Goal: Book appointment/travel/reservation

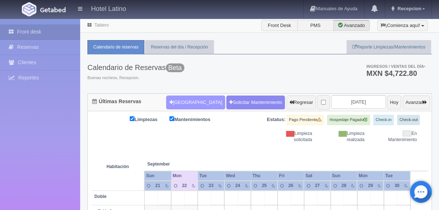
click at [184, 102] on button "Nueva Reserva" at bounding box center [195, 102] width 59 height 14
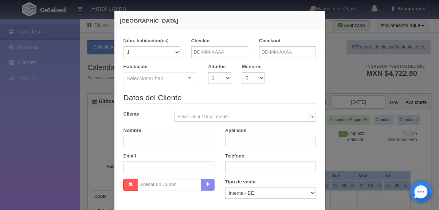
checkbox input "false"
click at [197, 56] on input "text" at bounding box center [219, 52] width 57 height 12
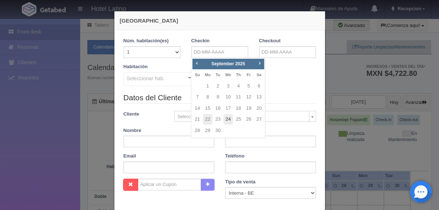
click at [226, 119] on link "24" at bounding box center [227, 119] width 9 height 11
type input "24-09-2025"
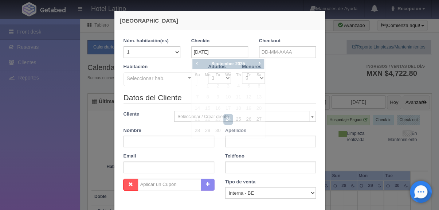
checkbox input "false"
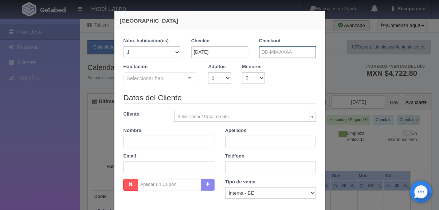
click at [271, 56] on input "text" at bounding box center [287, 52] width 57 height 12
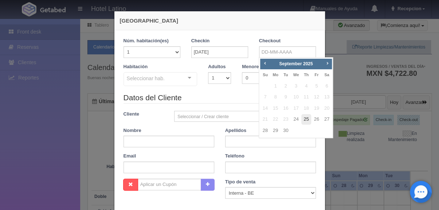
click at [303, 119] on link "25" at bounding box center [305, 119] width 9 height 11
type input "25-09-2025"
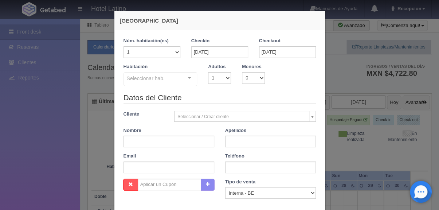
click at [188, 80] on div at bounding box center [189, 77] width 15 height 11
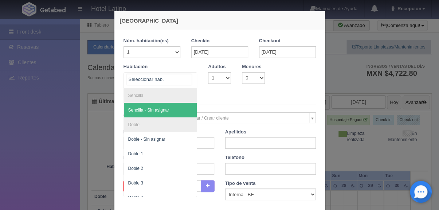
click at [144, 96] on li "Sencilla" at bounding box center [160, 95] width 73 height 15
click at [154, 109] on span "Sencilla - Sin asignar" at bounding box center [148, 109] width 41 height 5
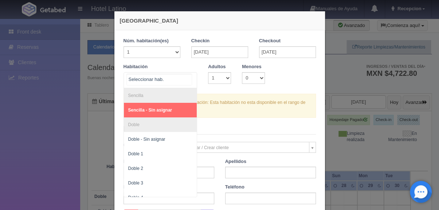
click at [183, 78] on div "Sencilla Sencilla - Sin asignar Doble Doble - Sin asignar Doble 1 Doble 2 Doble…" at bounding box center [160, 80] width 74 height 16
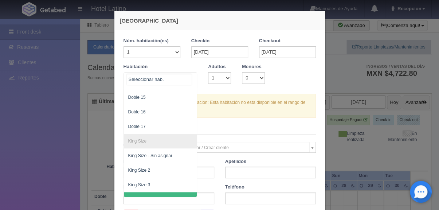
scroll to position [249, 0]
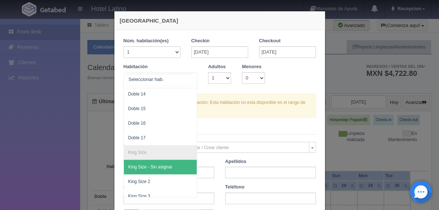
click at [161, 168] on span "King Size - Sin asignar" at bounding box center [150, 166] width 44 height 5
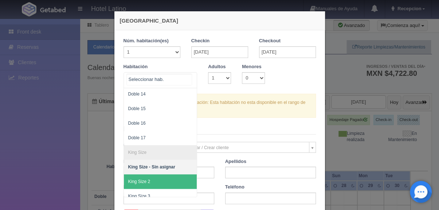
click at [159, 179] on span "King Size 2" at bounding box center [160, 181] width 73 height 15
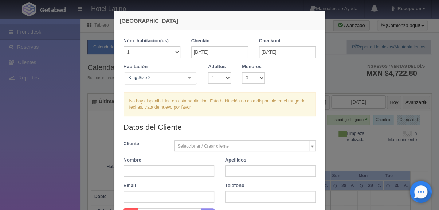
checkbox input "false"
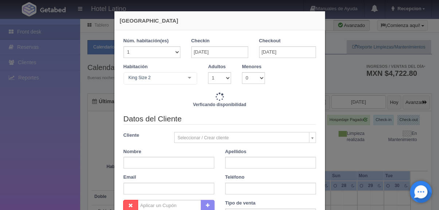
type input "740.00"
checkbox input "false"
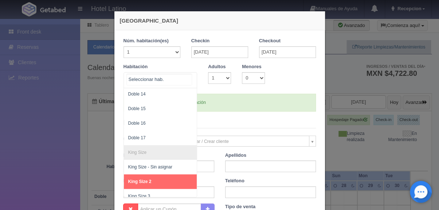
click at [189, 80] on div at bounding box center [189, 77] width 15 height 11
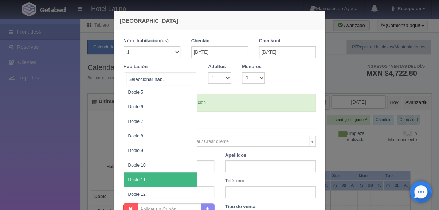
scroll to position [0, 0]
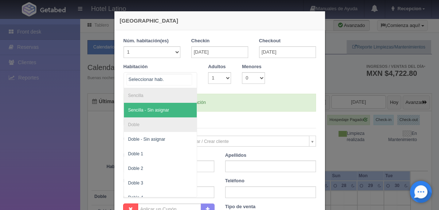
click at [166, 109] on span "Sencilla - Sin asignar" at bounding box center [148, 109] width 41 height 5
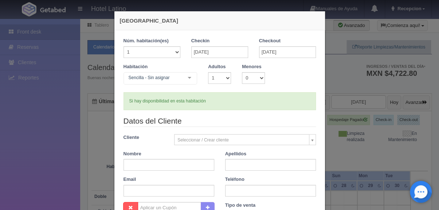
checkbox input "false"
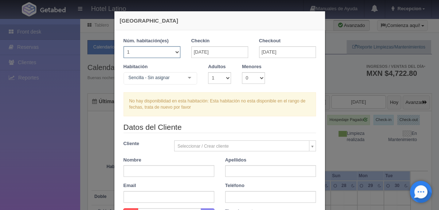
click at [123, 46] on select "1 2 3 4 5 6 7 8 9 10 11 12 13 14 15 16 17 18 19 20" at bounding box center [151, 52] width 57 height 12
select select "2"
click option "2" at bounding box center [0, 0] width 0 height 0
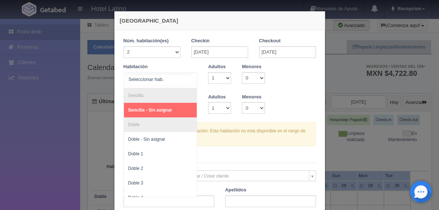
click at [186, 78] on div at bounding box center [189, 77] width 15 height 11
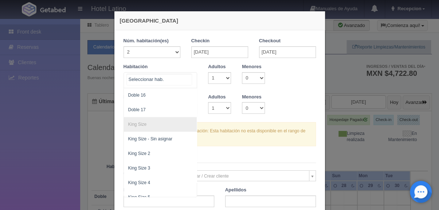
scroll to position [291, 0]
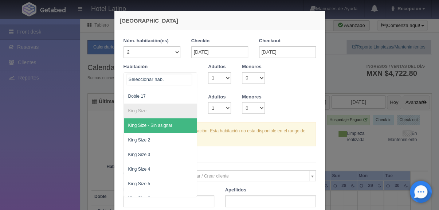
click at [150, 127] on span "King Size - Sin asignar" at bounding box center [150, 125] width 44 height 5
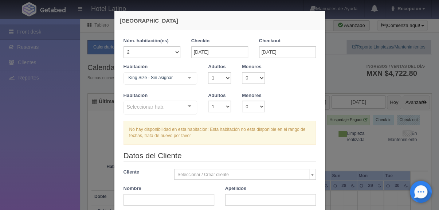
click at [190, 79] on div at bounding box center [189, 77] width 15 height 11
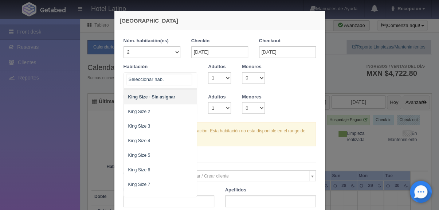
scroll to position [332, 0]
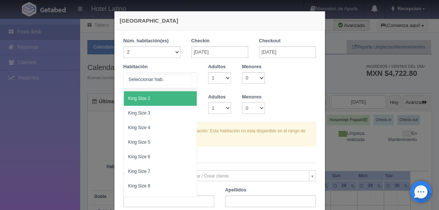
click at [161, 97] on span "King Size 2" at bounding box center [160, 98] width 73 height 15
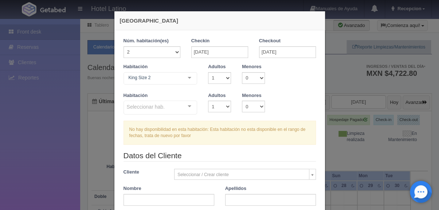
checkbox input "false"
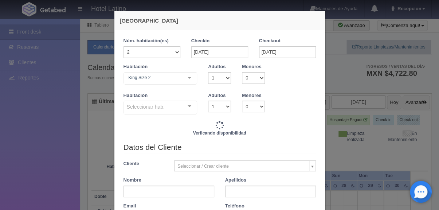
type input "1480.00"
checkbox input "false"
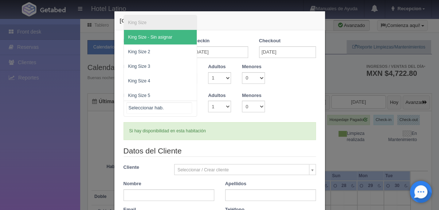
click at [188, 106] on div at bounding box center [189, 106] width 15 height 11
click at [139, 23] on li "King Size" at bounding box center [160, 22] width 73 height 15
click at [153, 40] on span "King Size - Sin asignar" at bounding box center [160, 37] width 73 height 15
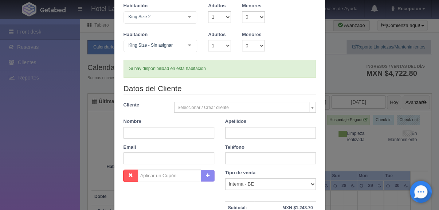
scroll to position [91, 0]
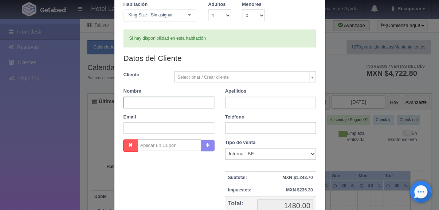
click at [131, 102] on input "text" at bounding box center [168, 102] width 91 height 12
type input "alan jesus"
click at [236, 105] on input "text" at bounding box center [270, 102] width 91 height 12
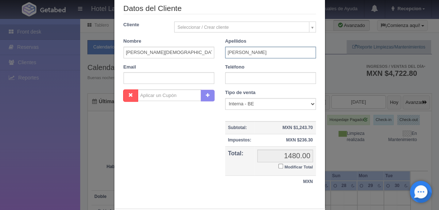
scroll to position [152, 0]
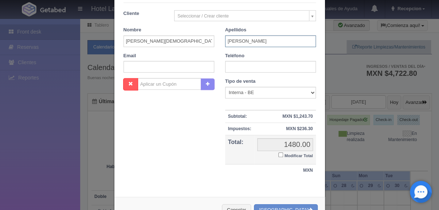
type input "salgada villalobos"
click at [230, 68] on input "text" at bounding box center [270, 67] width 91 height 12
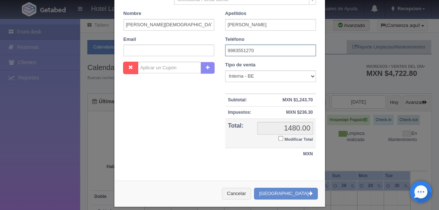
scroll to position [175, 0]
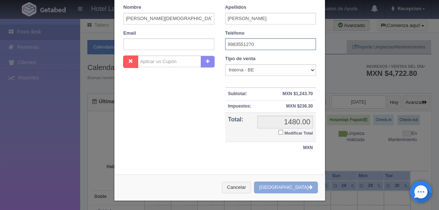
type input "9983551270"
click at [293, 185] on button "Crear Reserva" at bounding box center [285, 187] width 63 height 12
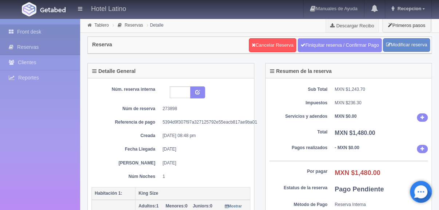
click at [54, 34] on link "Front desk" at bounding box center [40, 31] width 80 height 15
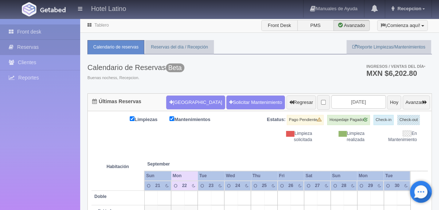
click at [67, 47] on link "Reservas" at bounding box center [40, 47] width 80 height 15
